Goal: Task Accomplishment & Management: Complete application form

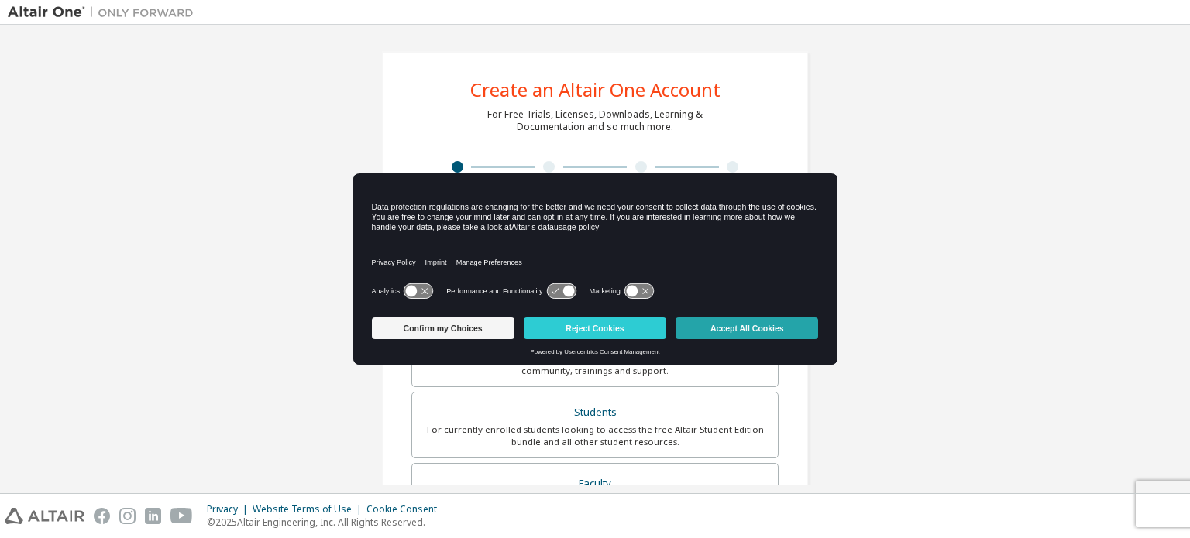
click at [700, 325] on button "Accept All Cookies" at bounding box center [746, 329] width 143 height 22
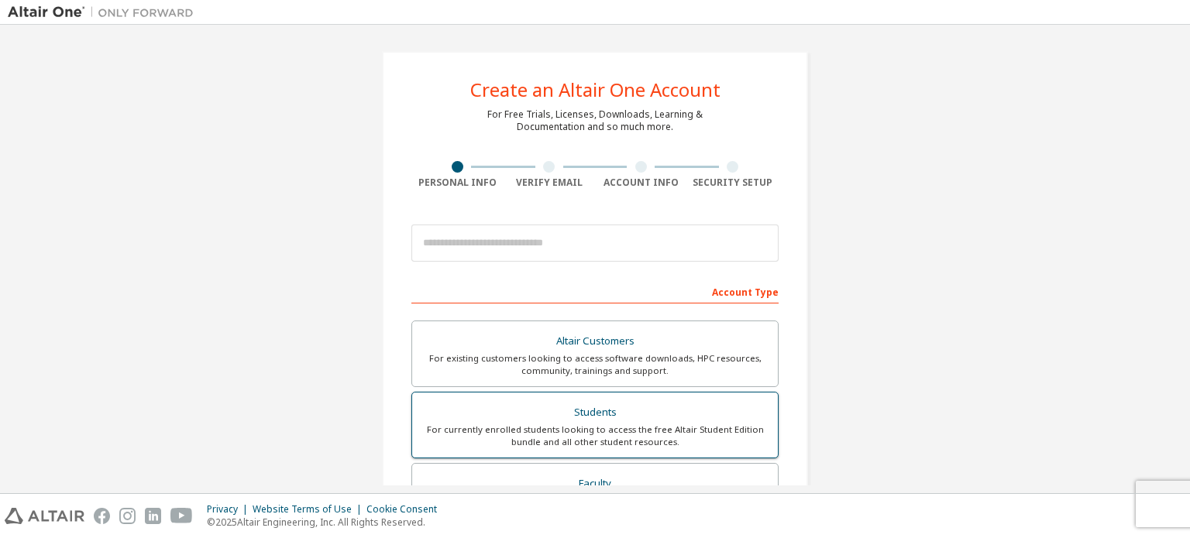
click at [614, 424] on div "For currently enrolled students looking to access the free Altair Student Editi…" at bounding box center [594, 436] width 347 height 25
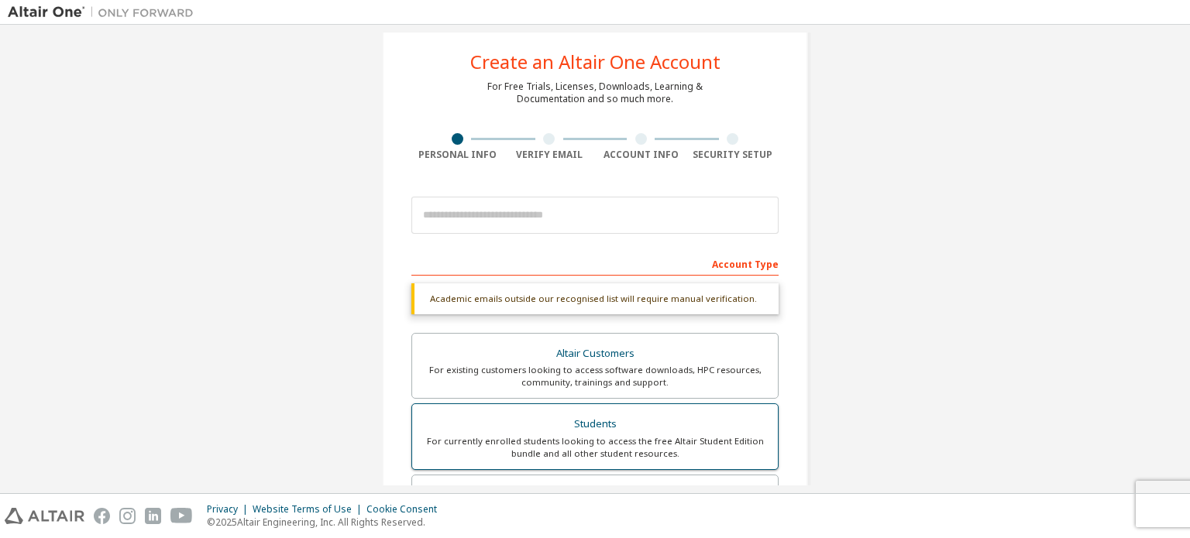
scroll to position [31, 0]
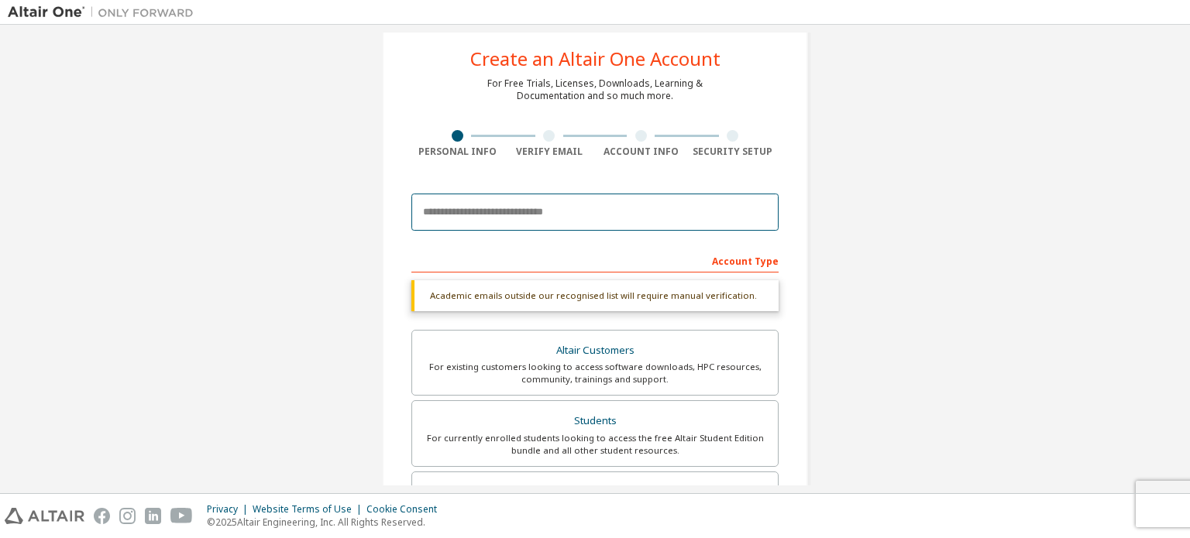
click at [589, 207] on input "email" at bounding box center [594, 212] width 367 height 37
type input "**********"
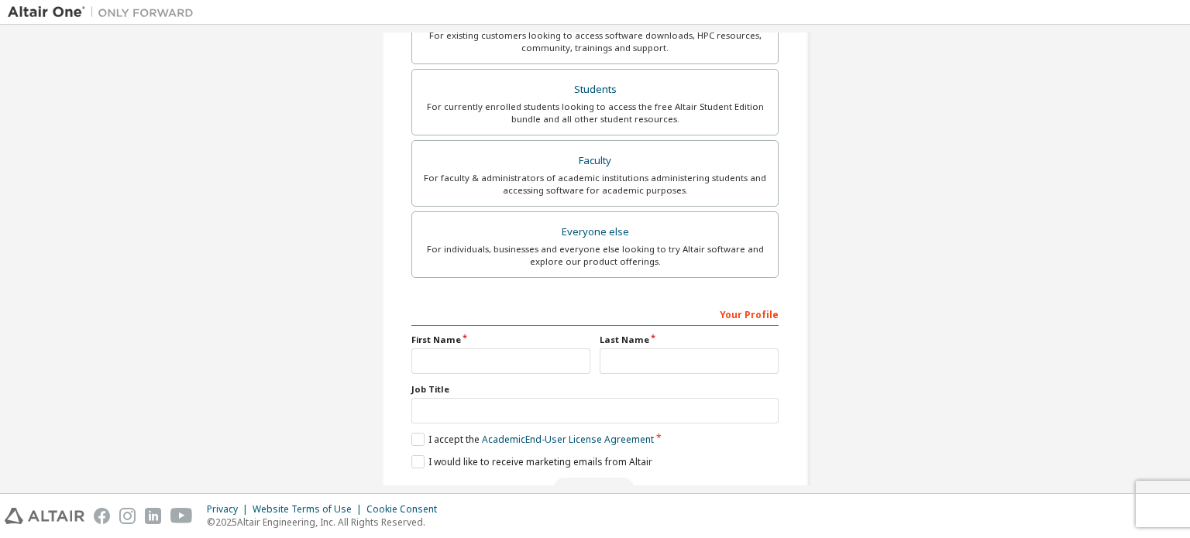
scroll to position [364, 0]
click at [533, 350] on input "text" at bounding box center [500, 360] width 179 height 26
type input "****"
type input "******"
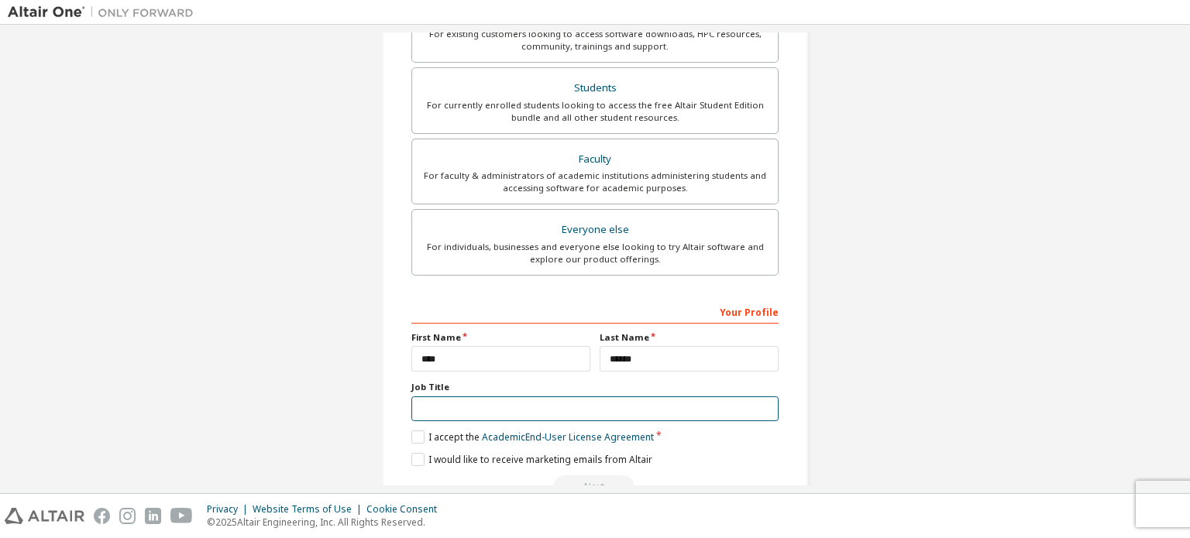
click at [492, 406] on input "text" at bounding box center [594, 410] width 367 height 26
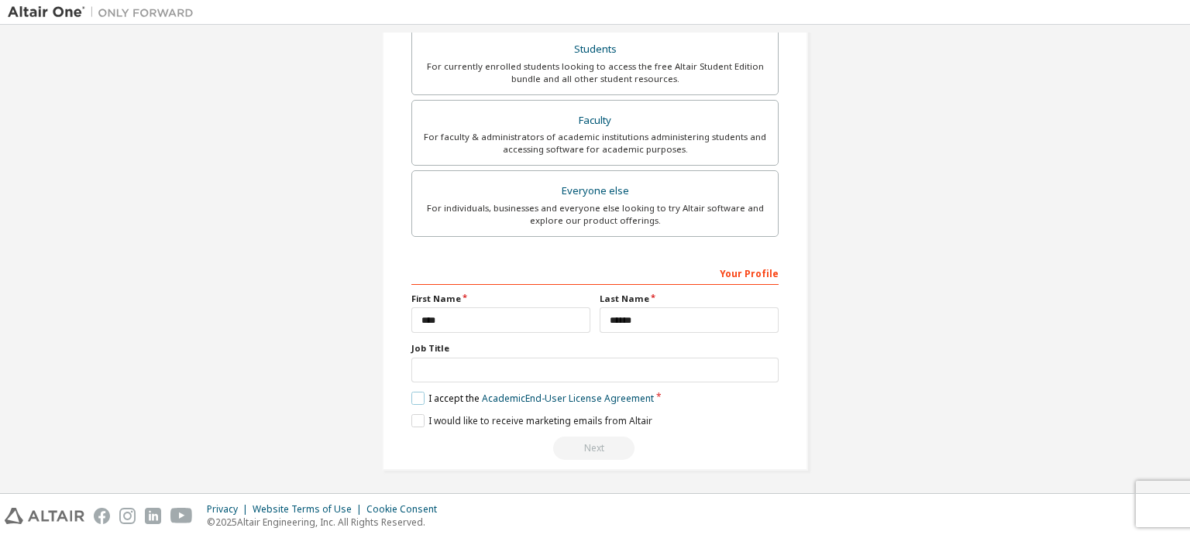
click at [411, 392] on label "I accept the Academic End-User License Agreement" at bounding box center [532, 398] width 242 height 13
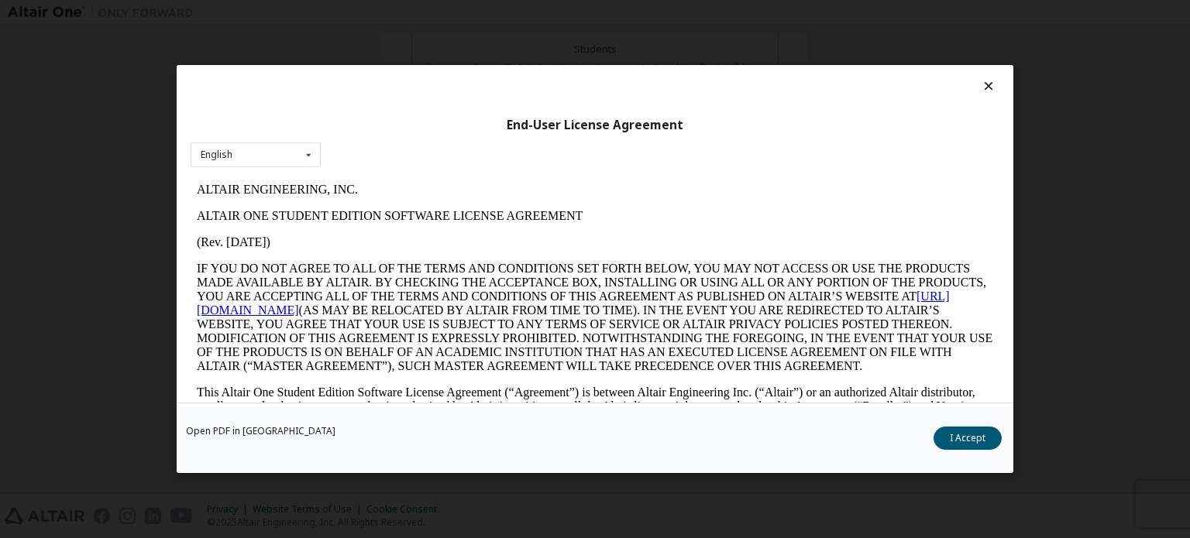
scroll to position [0, 0]
click at [950, 434] on button "I Accept" at bounding box center [967, 438] width 68 height 23
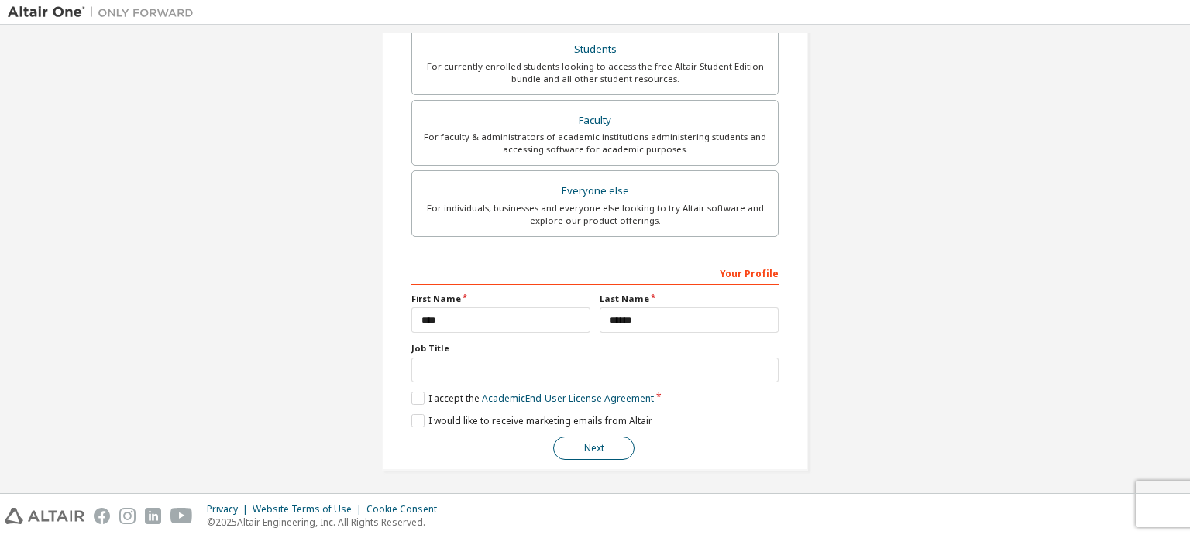
click at [604, 444] on button "Next" at bounding box center [593, 448] width 81 height 23
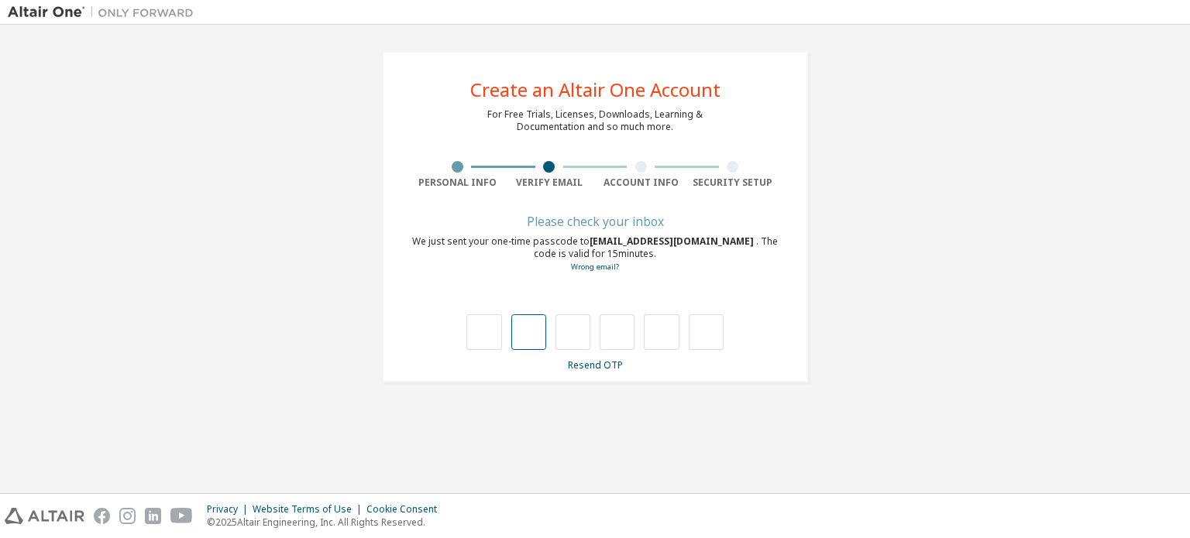
type input "*"
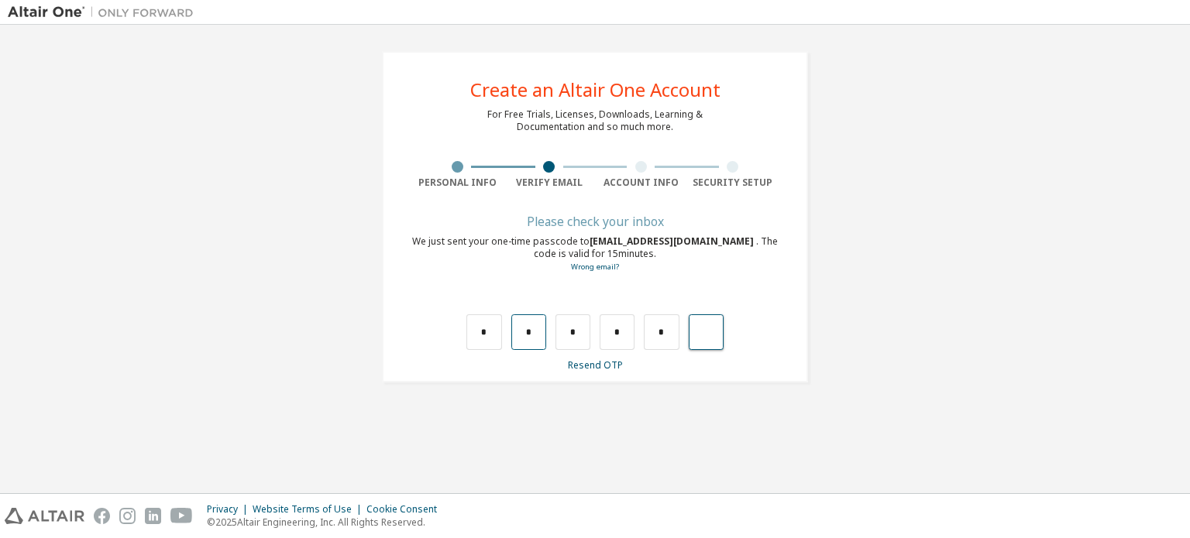
type input "*"
